Goal: Task Accomplishment & Management: Use online tool/utility

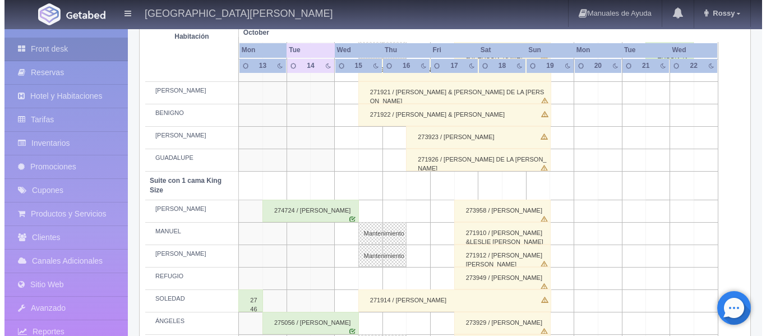
scroll to position [458, 0]
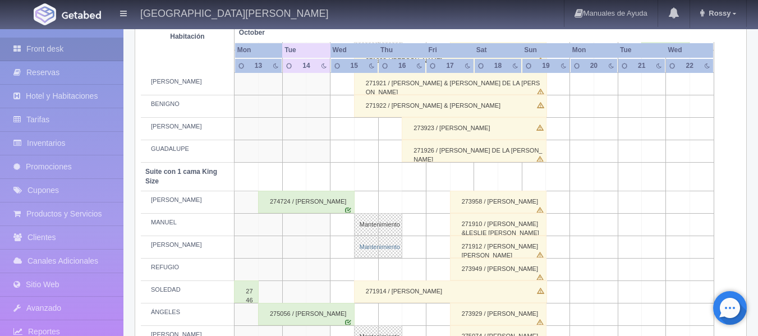
click at [375, 249] on link "Mantenimiento" at bounding box center [378, 247] width 48 height 22
select select "Mantenimiento"
select select "1921_MARÍA"
type input "[DATE]"
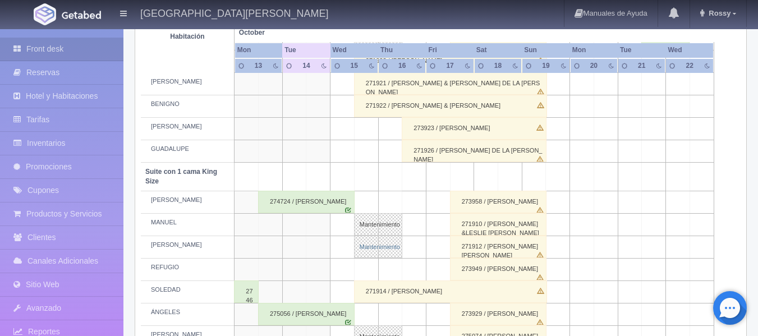
type textarea "PINTURA"
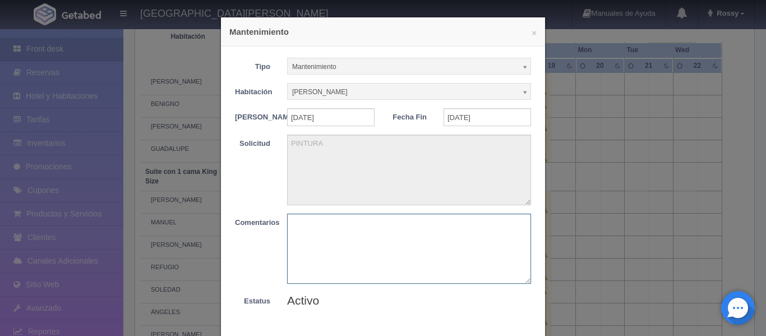
click at [416, 241] on textarea at bounding box center [409, 249] width 244 height 70
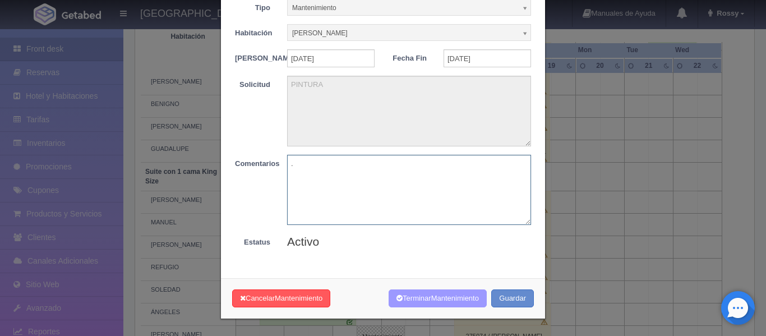
type textarea "."
click at [452, 303] on button "Terminar Mantenimiento" at bounding box center [438, 298] width 98 height 19
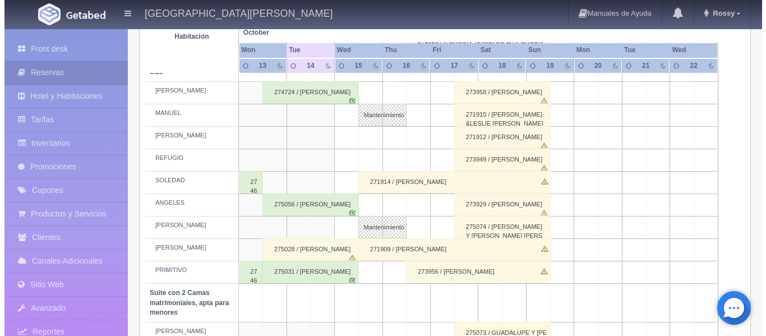
scroll to position [565, 0]
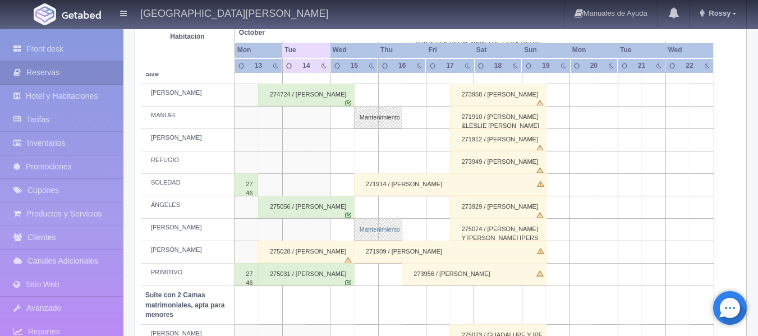
click at [371, 233] on link "Mantenimiento" at bounding box center [378, 229] width 48 height 22
select select "Mantenimiento"
select select "1921_HUMBERTO"
type input "[DATE]"
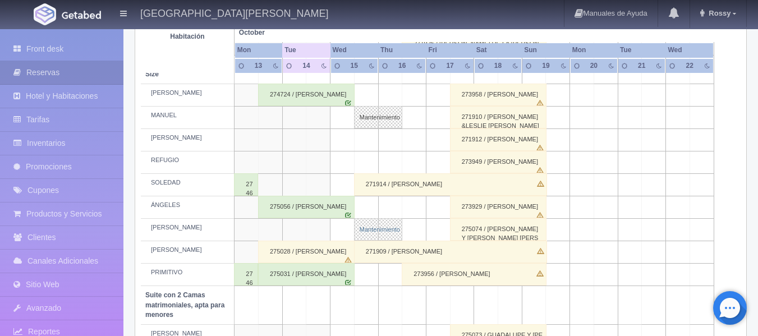
type textarea "PINTURA"
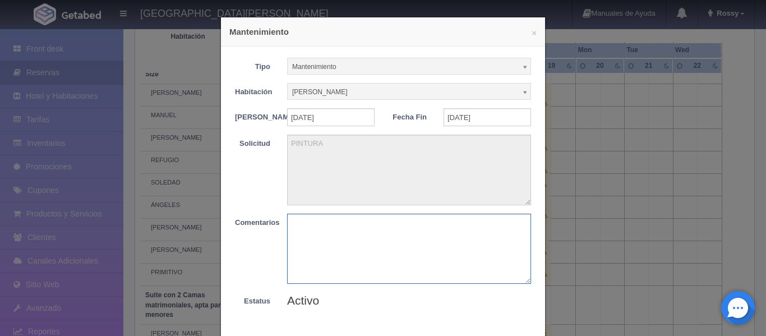
click at [416, 259] on textarea at bounding box center [409, 249] width 244 height 70
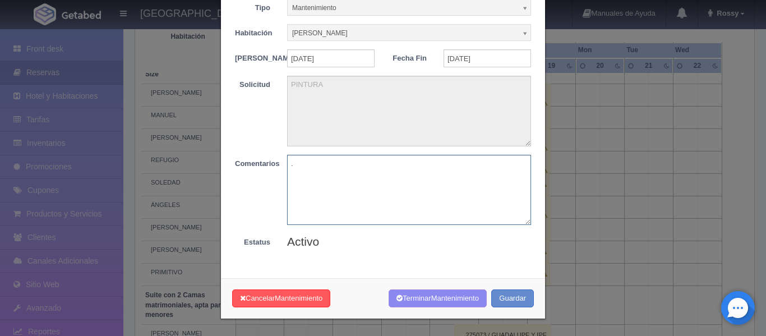
scroll to position [66, 0]
type textarea "."
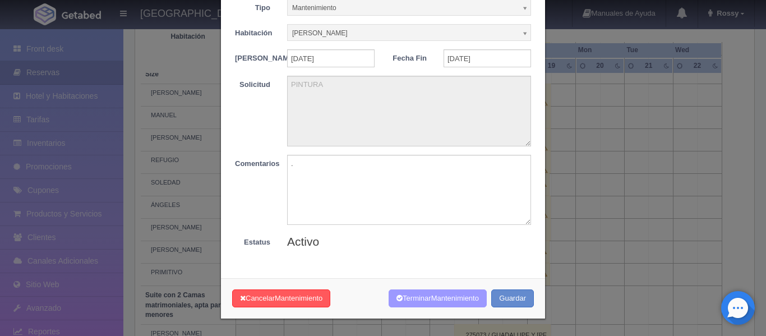
click at [452, 306] on button "Terminar Mantenimiento" at bounding box center [438, 298] width 98 height 19
click at [445, 302] on span "Mantenimiento" at bounding box center [455, 298] width 48 height 8
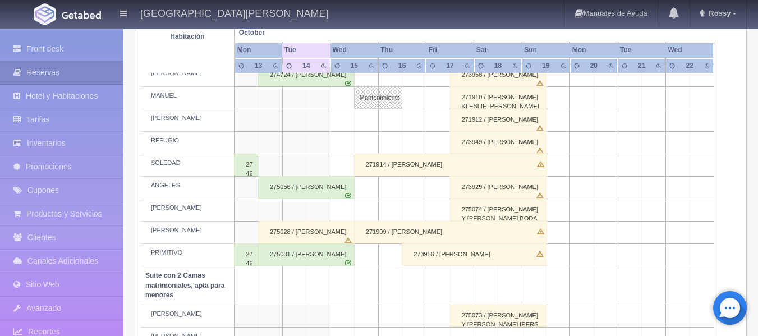
scroll to position [578, 0]
